Goal: Transaction & Acquisition: Purchase product/service

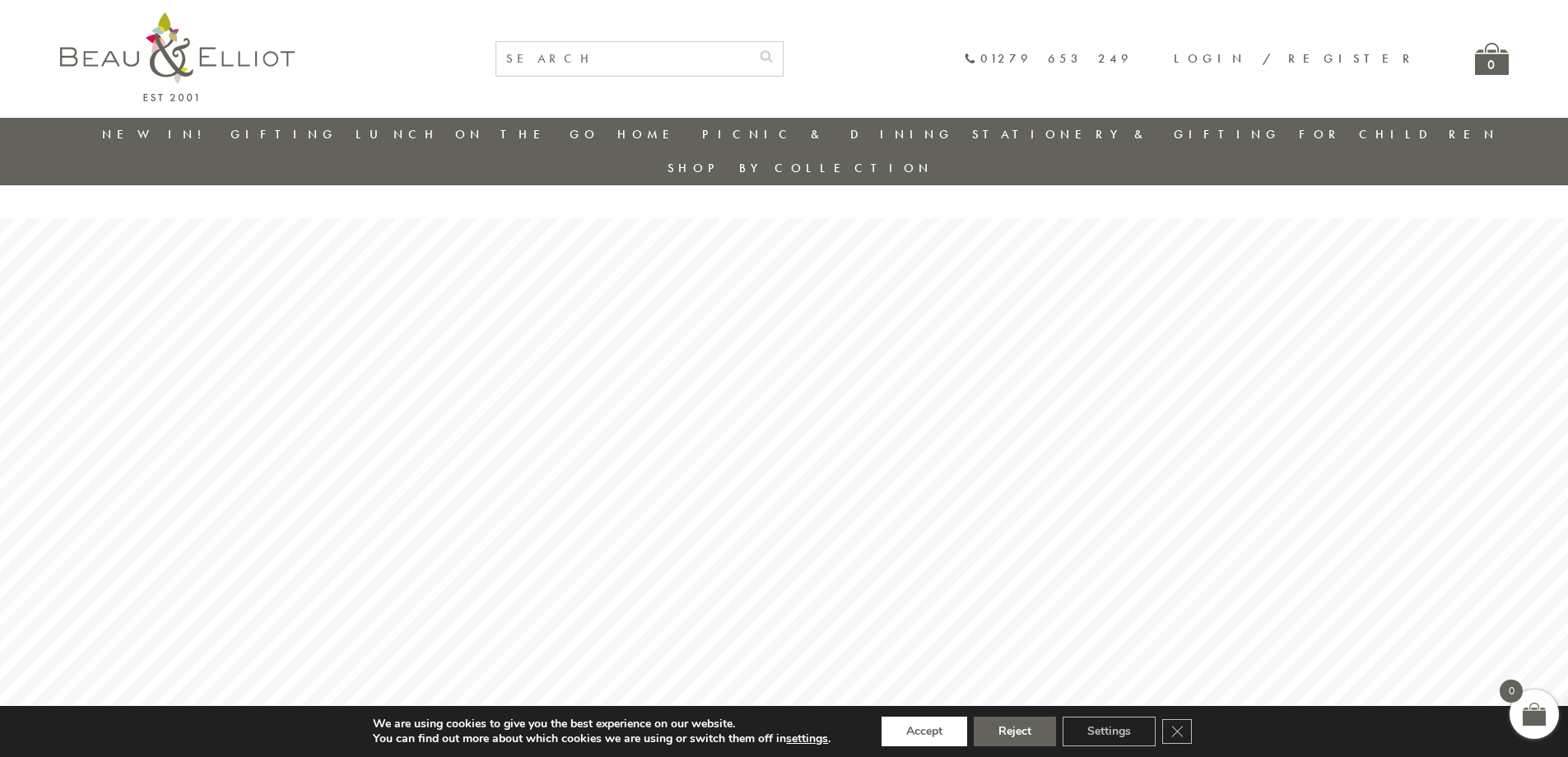
click at [943, 732] on button "Accept" at bounding box center [924, 731] width 86 height 30
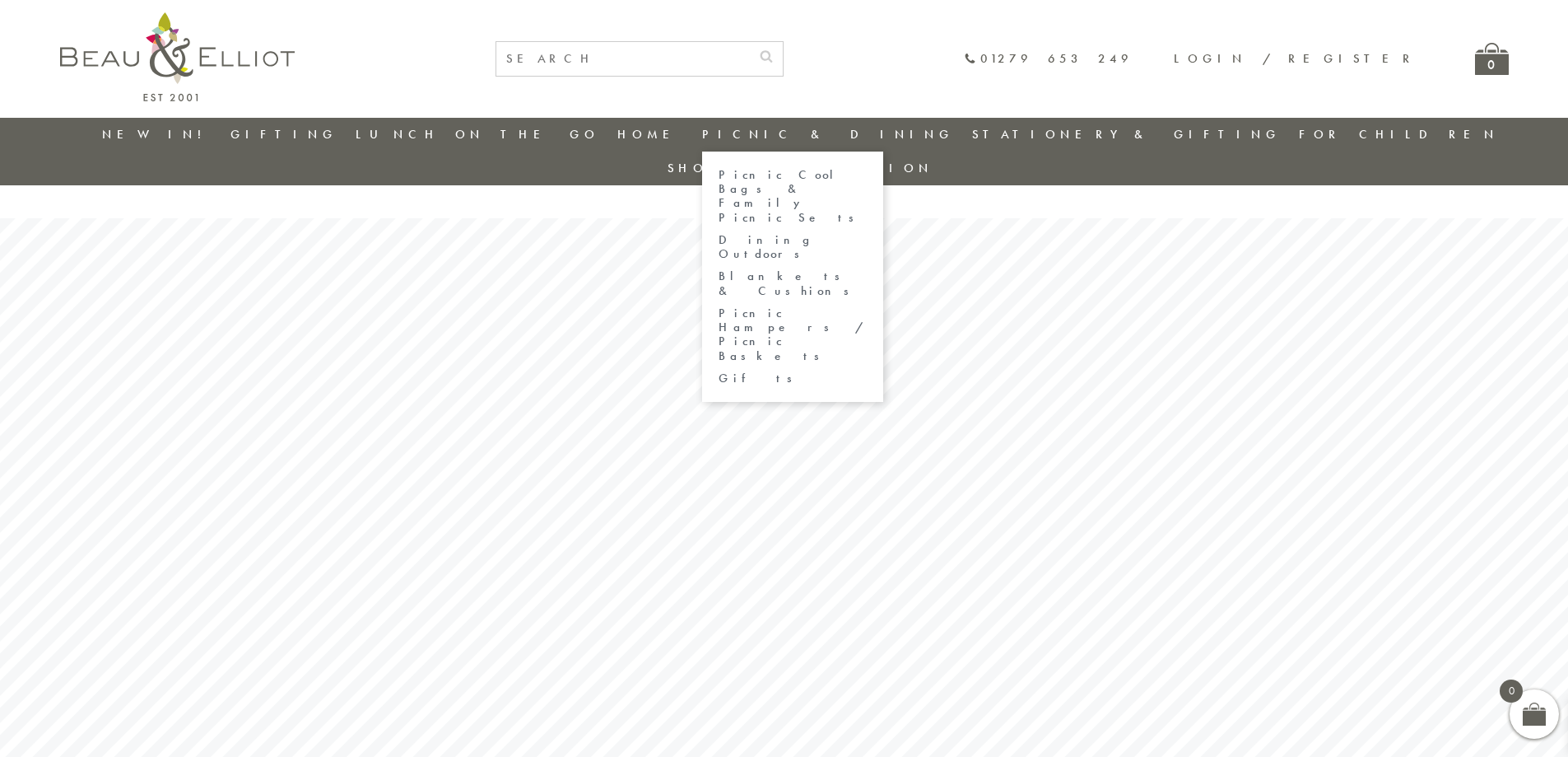
click at [783, 233] on link "Dining Outdoors" at bounding box center [792, 248] width 148 height 29
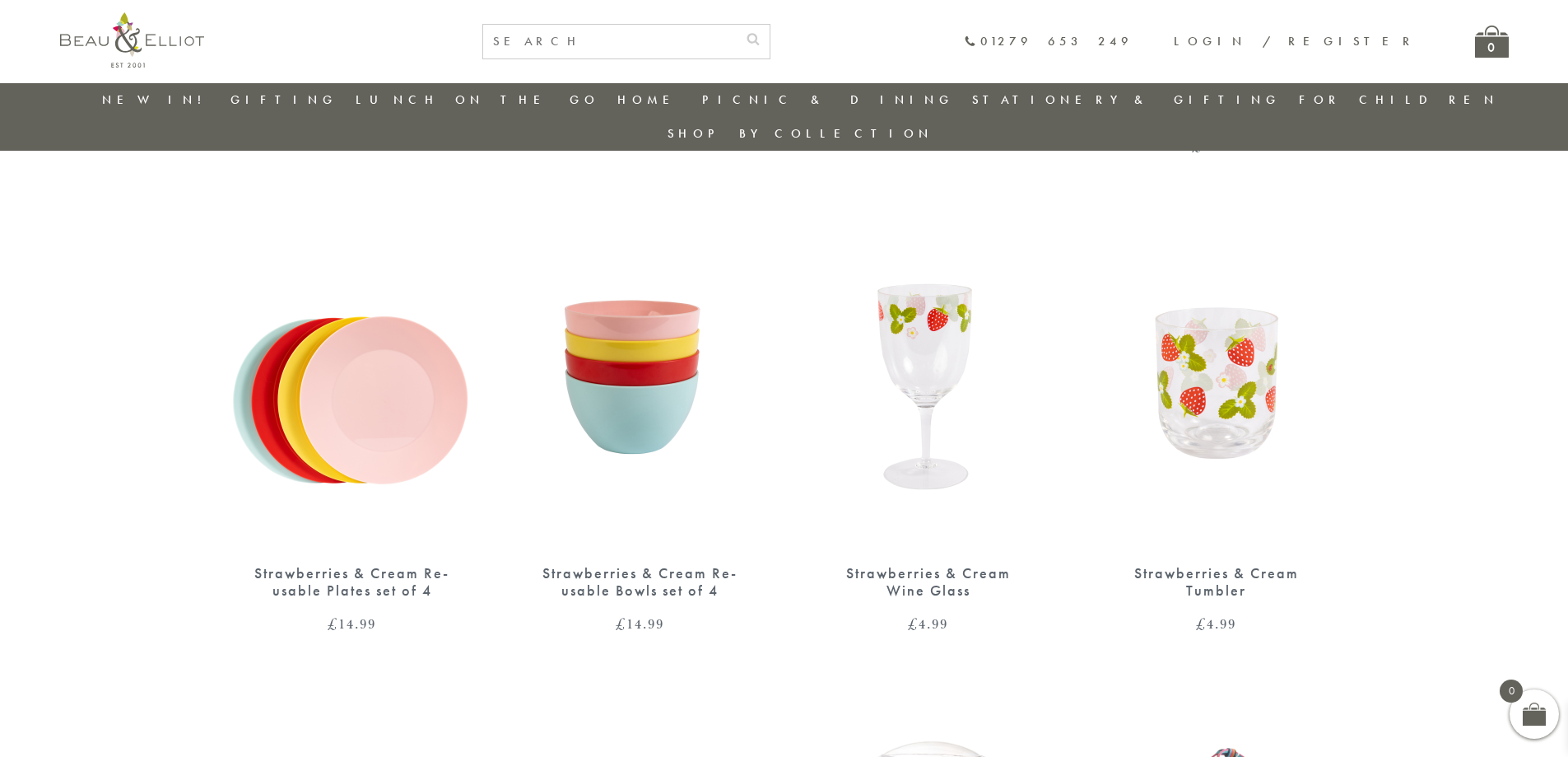
scroll to position [1612, 0]
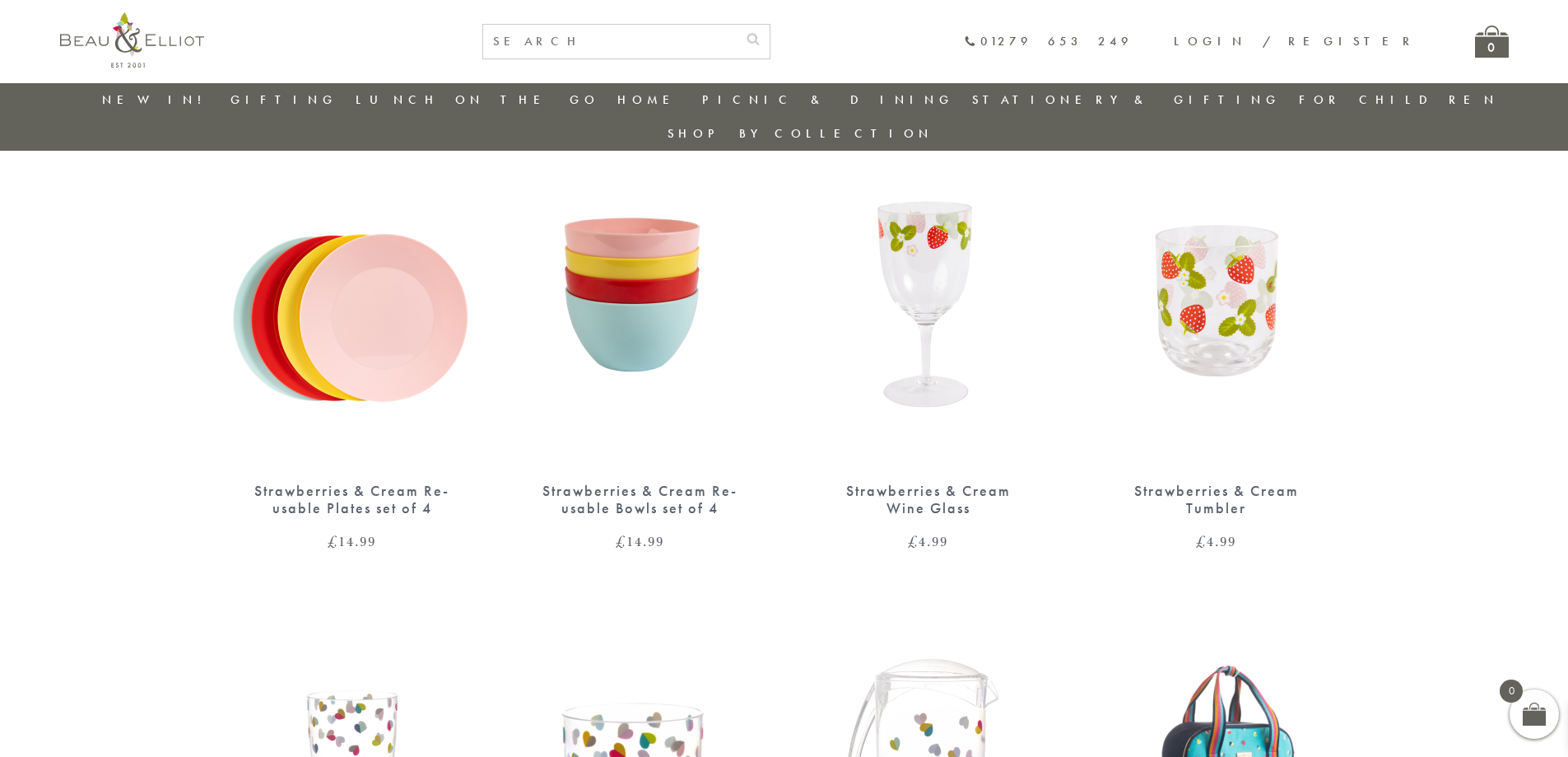
click at [904, 214] on img at bounding box center [928, 302] width 255 height 330
